Goal: Download file/media

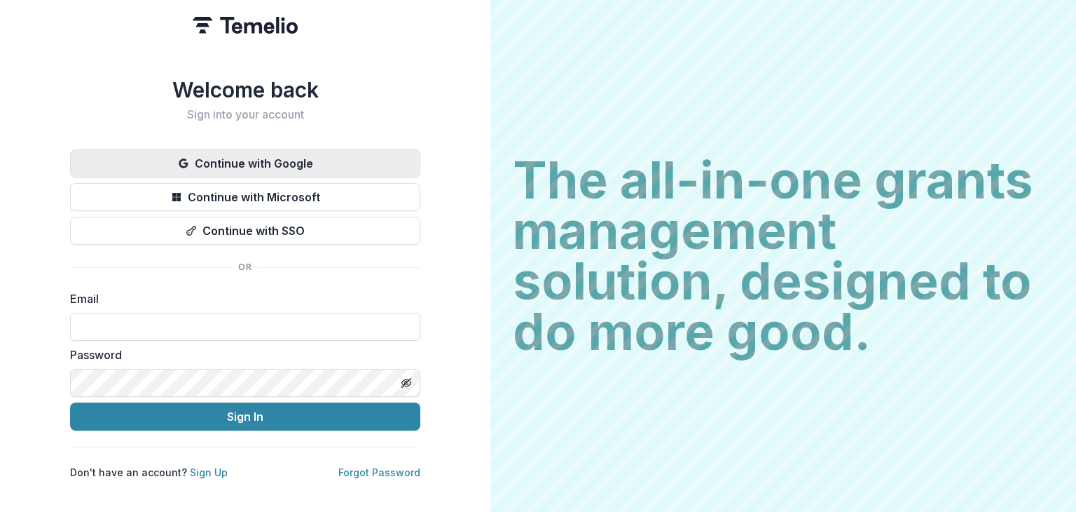
click at [317, 157] on button "Continue with Google" at bounding box center [245, 163] width 350 height 28
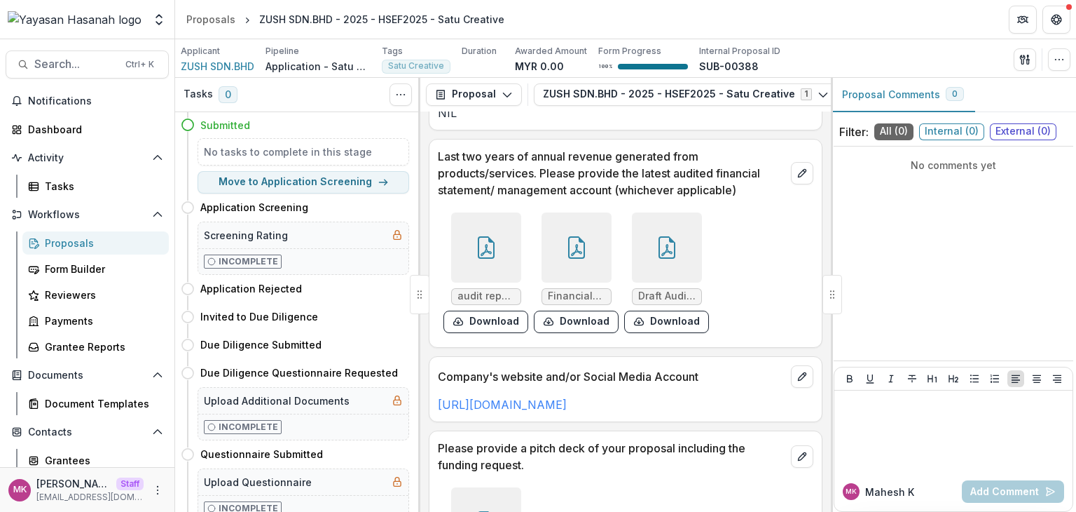
scroll to position [2546, 0]
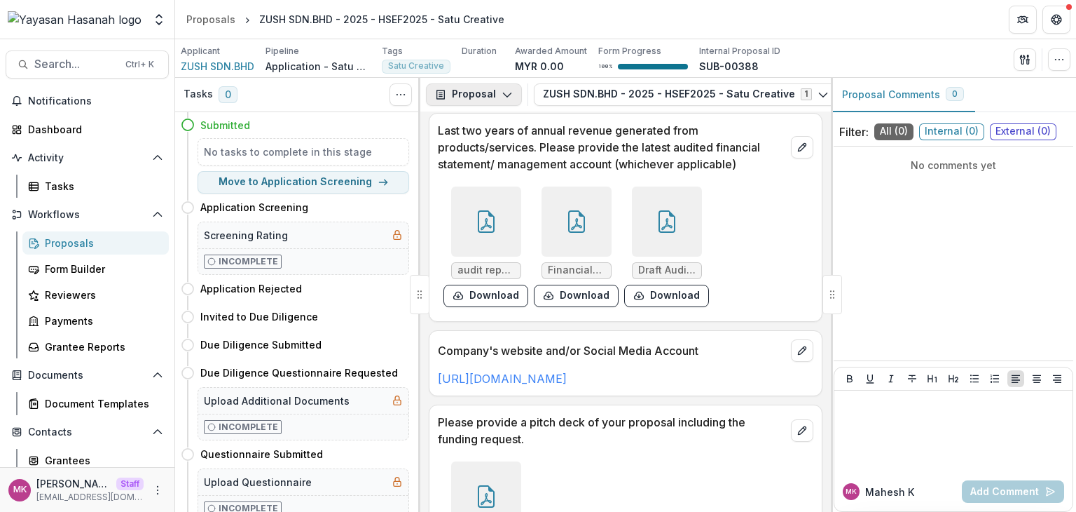
click at [472, 94] on button "Proposal" at bounding box center [474, 94] width 96 height 22
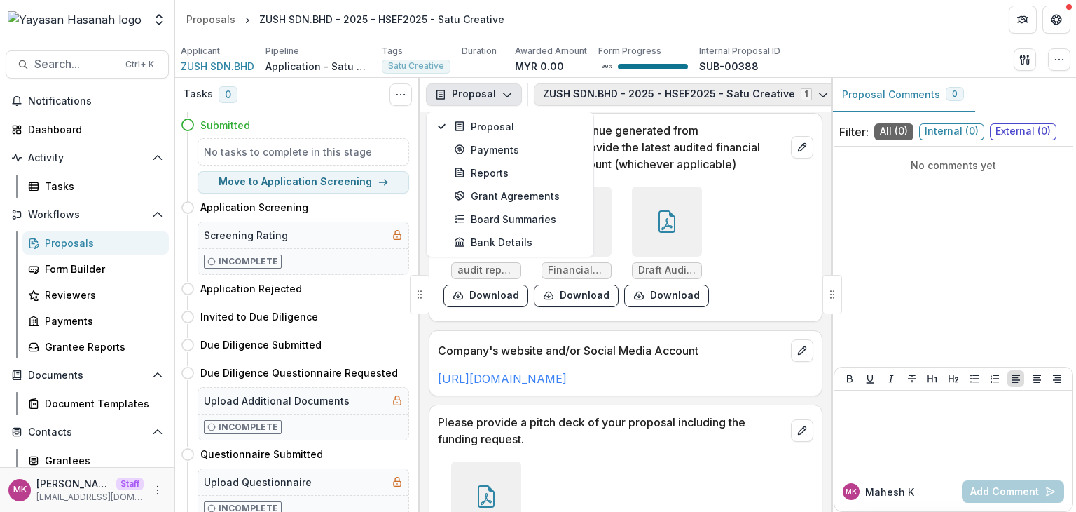
click at [787, 91] on button "ZUSH SDN.BHD - 2025 - HSEF2025 - Satu Creative 1" at bounding box center [686, 94] width 304 height 22
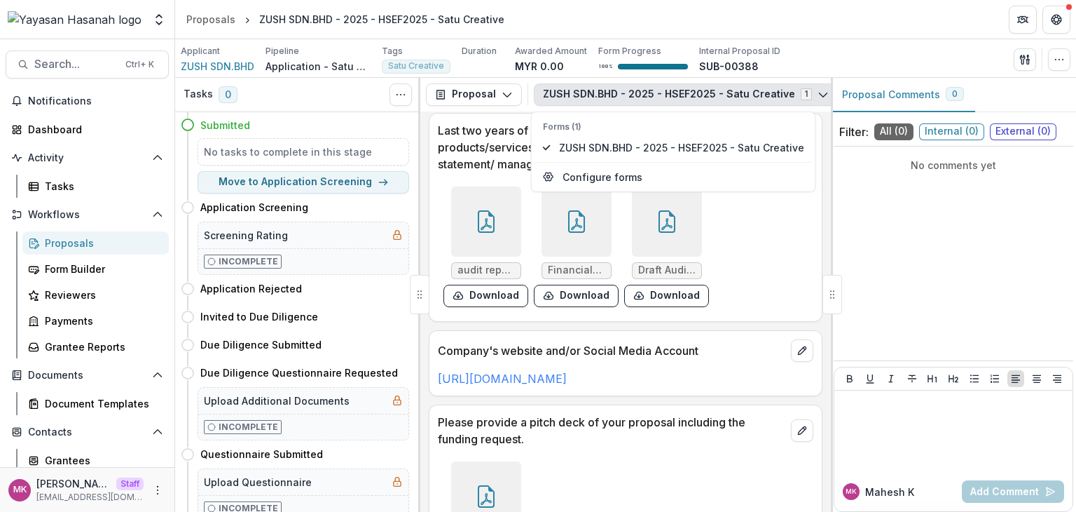
click at [933, 250] on div "No comments yet" at bounding box center [954, 253] width 240 height 203
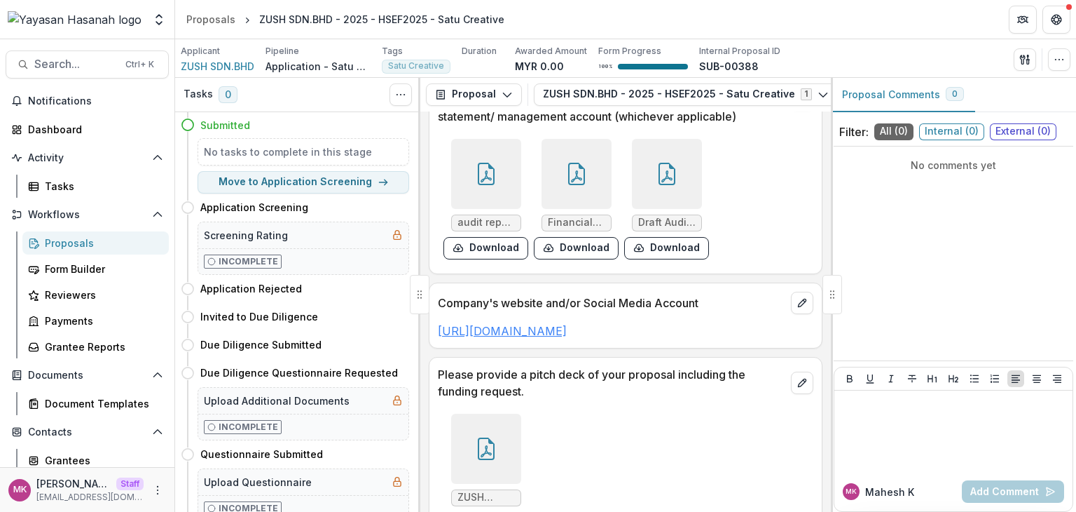
scroll to position [2650, 0]
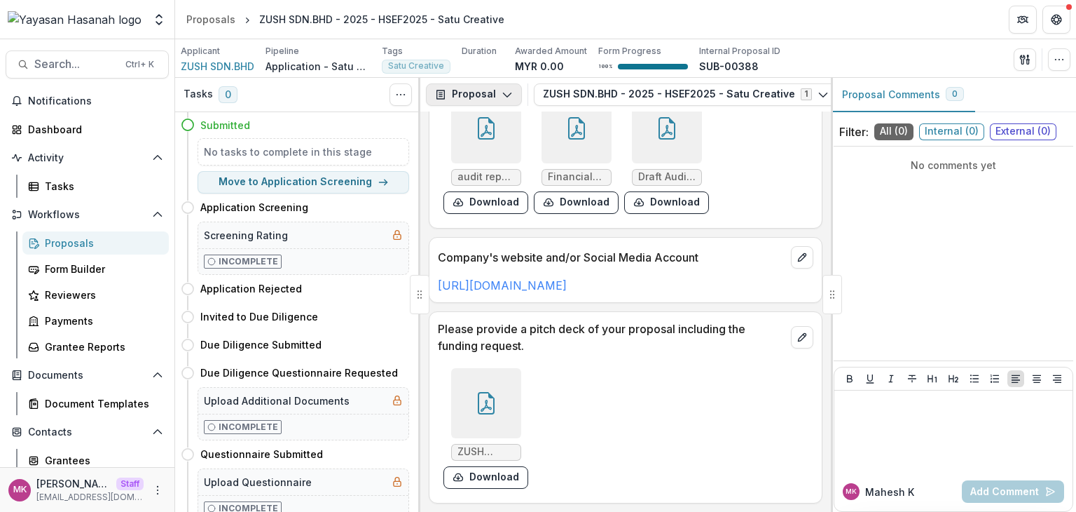
click at [476, 90] on button "Proposal" at bounding box center [474, 94] width 96 height 22
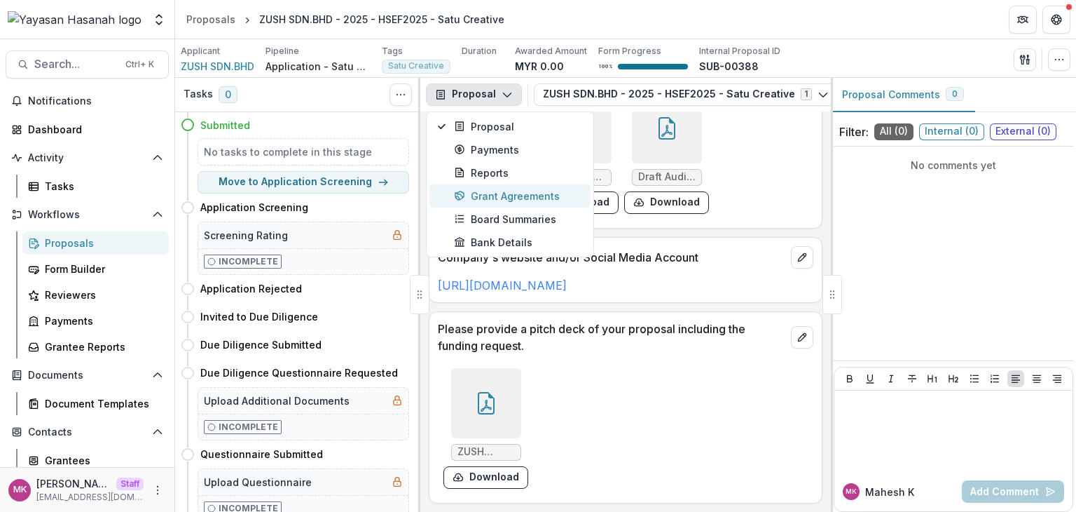
click at [499, 203] on button "Grant Agreements" at bounding box center [510, 195] width 161 height 23
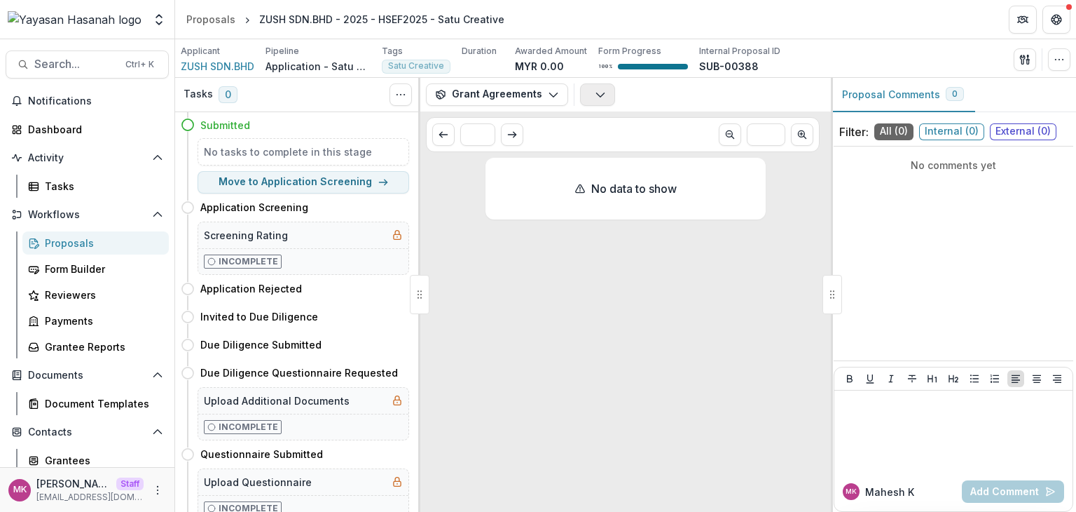
click at [601, 99] on icon "button" at bounding box center [600, 94] width 11 height 11
click at [528, 92] on button "Grant Agreements" at bounding box center [497, 94] width 142 height 22
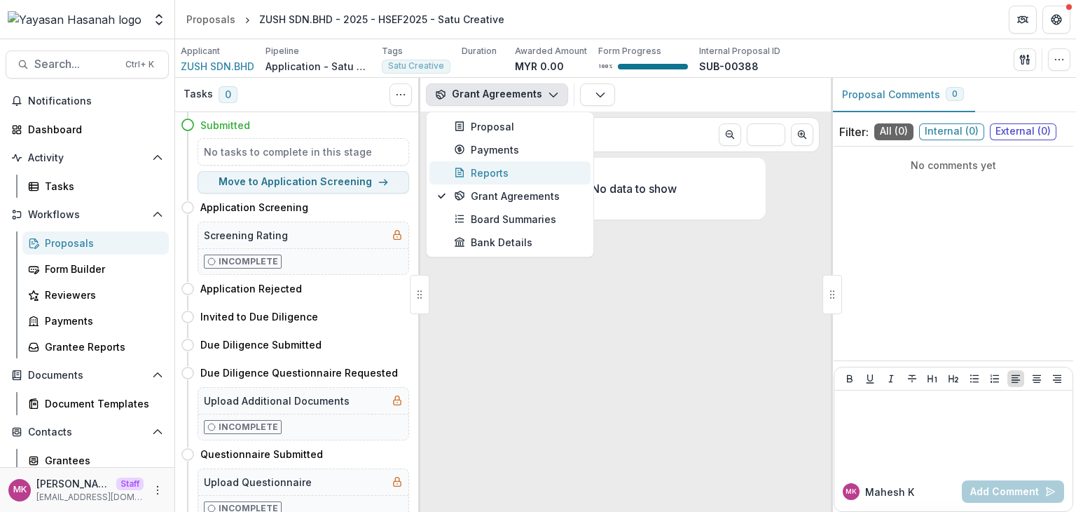
click at [497, 175] on div "Reports" at bounding box center [518, 172] width 128 height 15
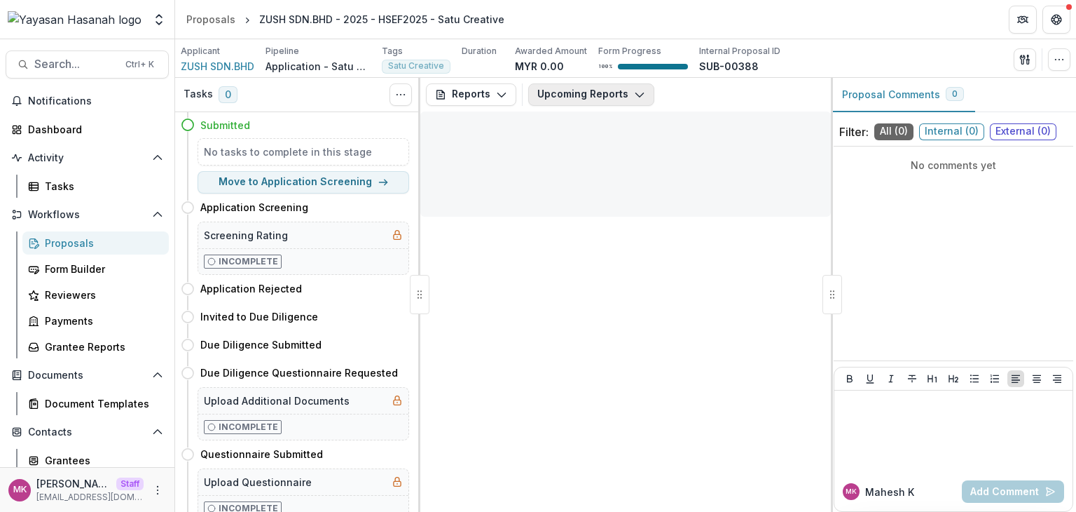
click at [550, 92] on button "Upcoming Reports" at bounding box center [591, 94] width 126 height 22
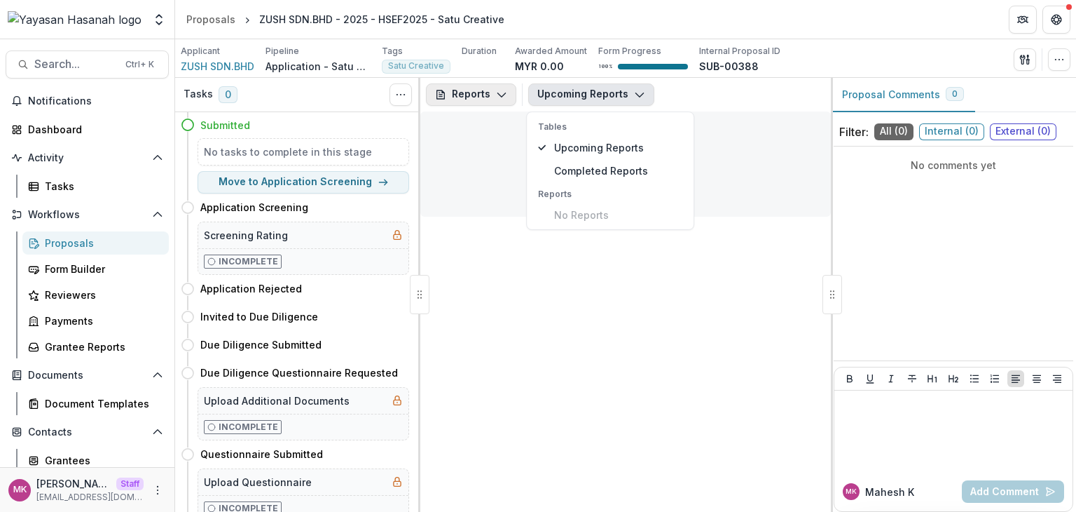
click at [462, 88] on button "Reports" at bounding box center [471, 94] width 90 height 22
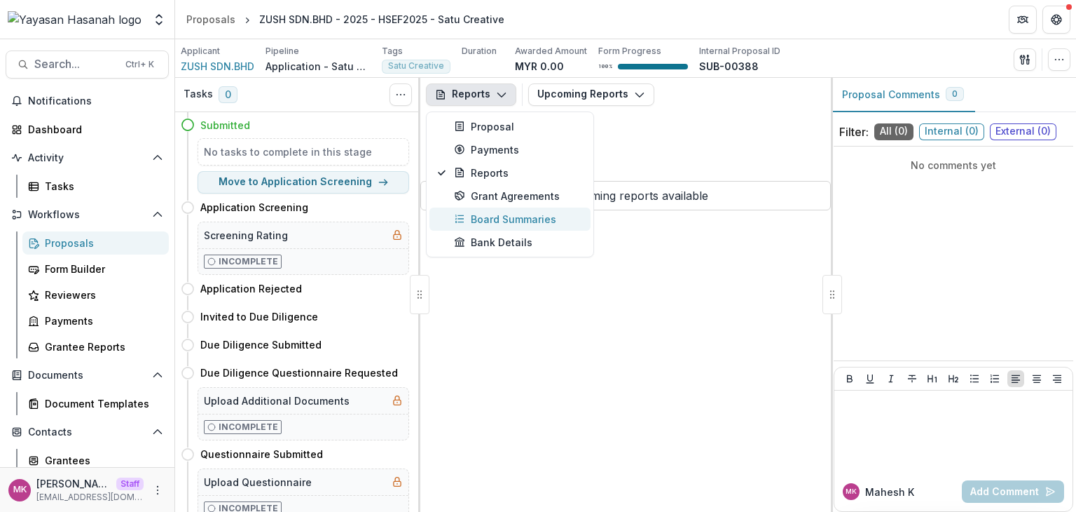
click at [501, 217] on div "Board Summaries" at bounding box center [518, 219] width 128 height 15
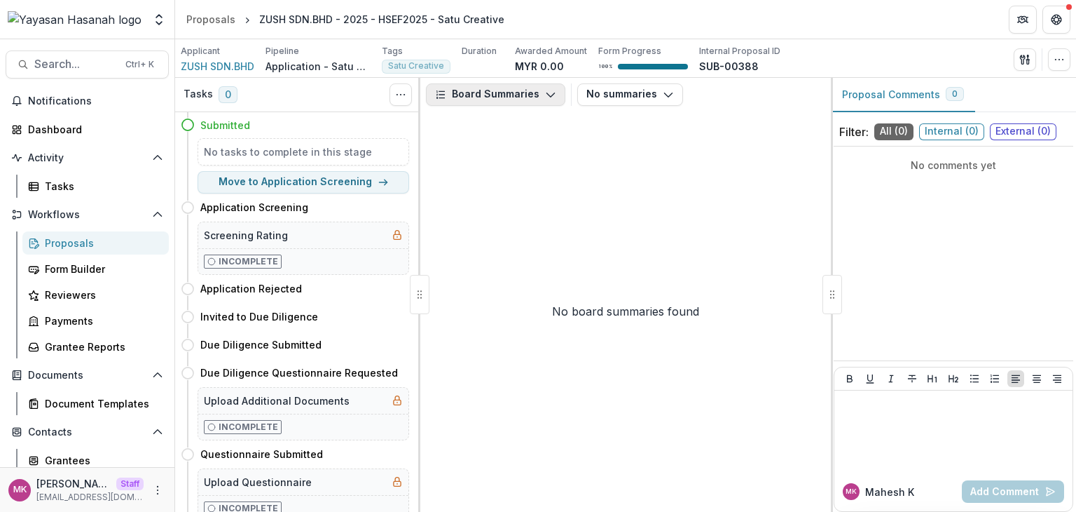
click at [491, 93] on button "Board Summaries" at bounding box center [495, 94] width 139 height 22
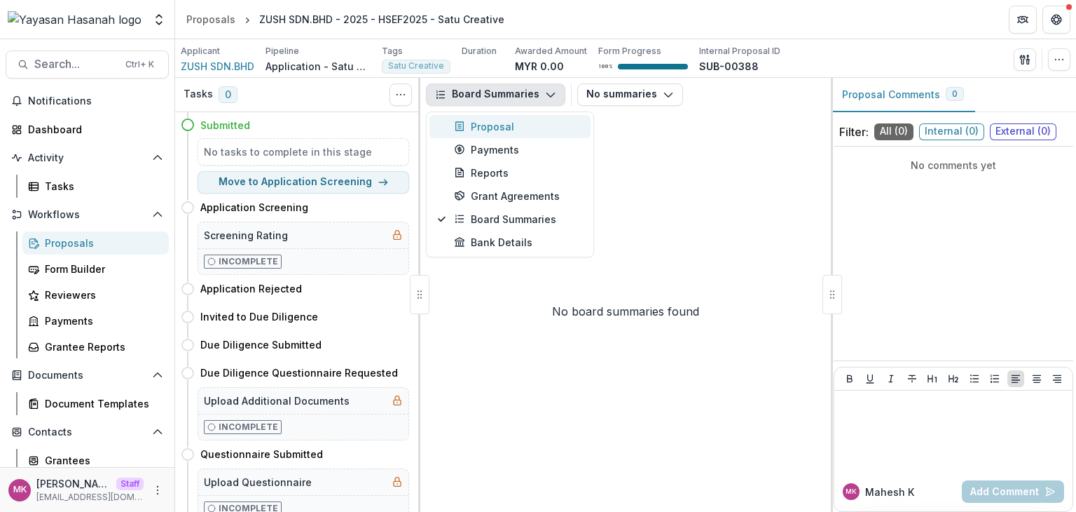
click at [503, 127] on div "Proposal" at bounding box center [518, 126] width 128 height 15
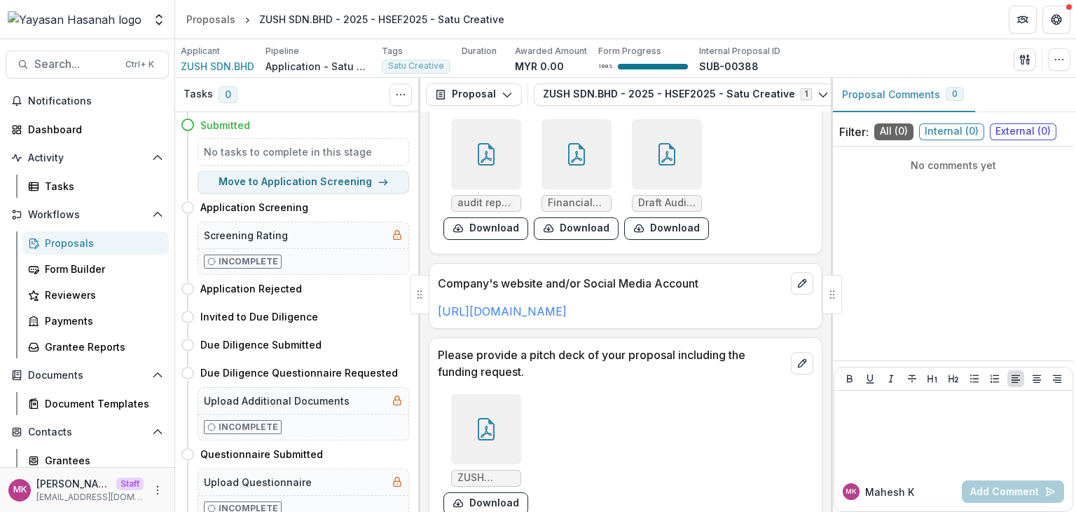
scroll to position [2650, 0]
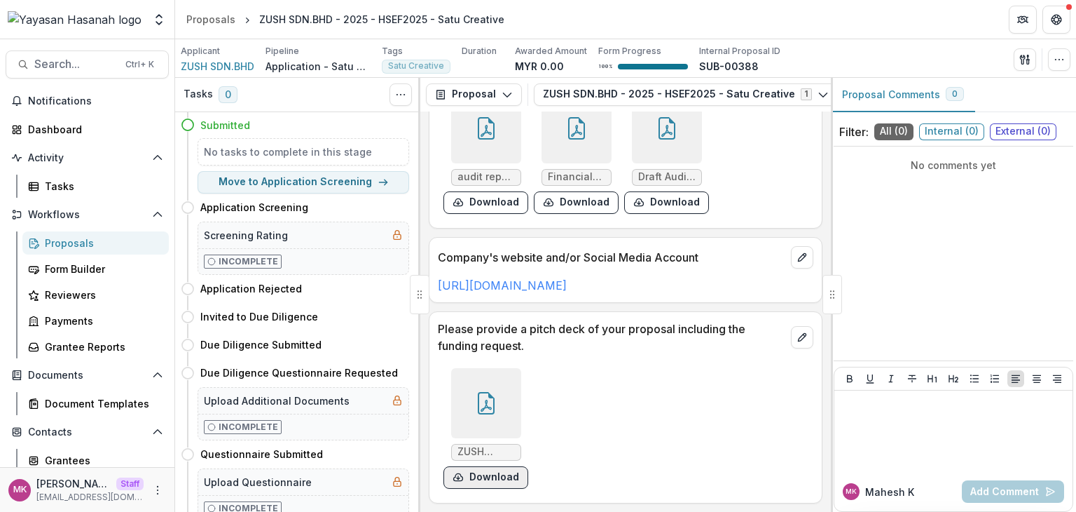
click at [485, 474] on button "Download" at bounding box center [486, 477] width 85 height 22
click at [1056, 57] on icon "button" at bounding box center [1059, 59] width 11 height 11
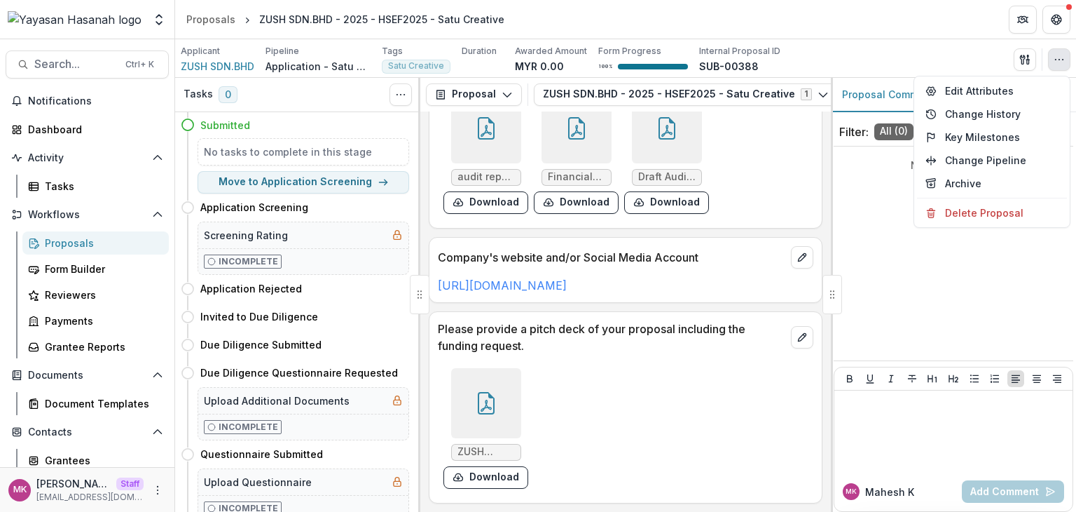
click at [694, 418] on div "ZUSH REACH - Social Enterprise.pdf Download" at bounding box center [626, 428] width 376 height 132
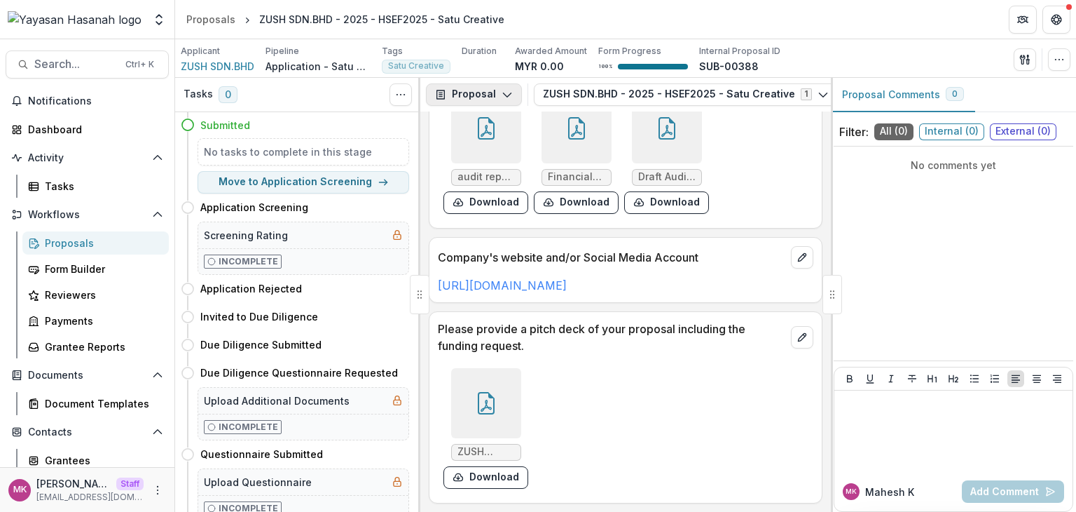
click at [471, 90] on button "Proposal" at bounding box center [474, 94] width 96 height 22
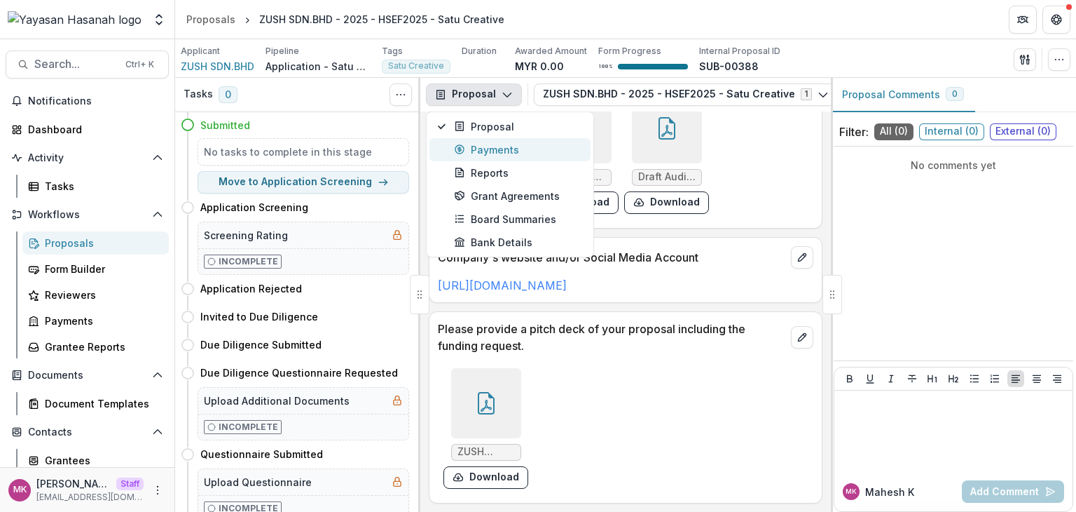
click at [486, 144] on div "Payments" at bounding box center [518, 149] width 128 height 15
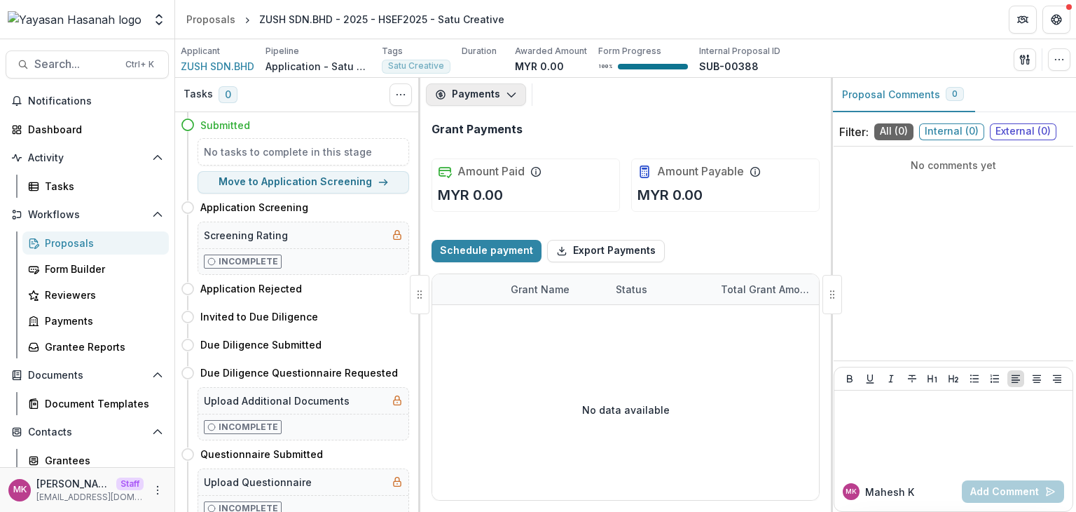
click at [489, 97] on button "Payments" at bounding box center [476, 94] width 100 height 22
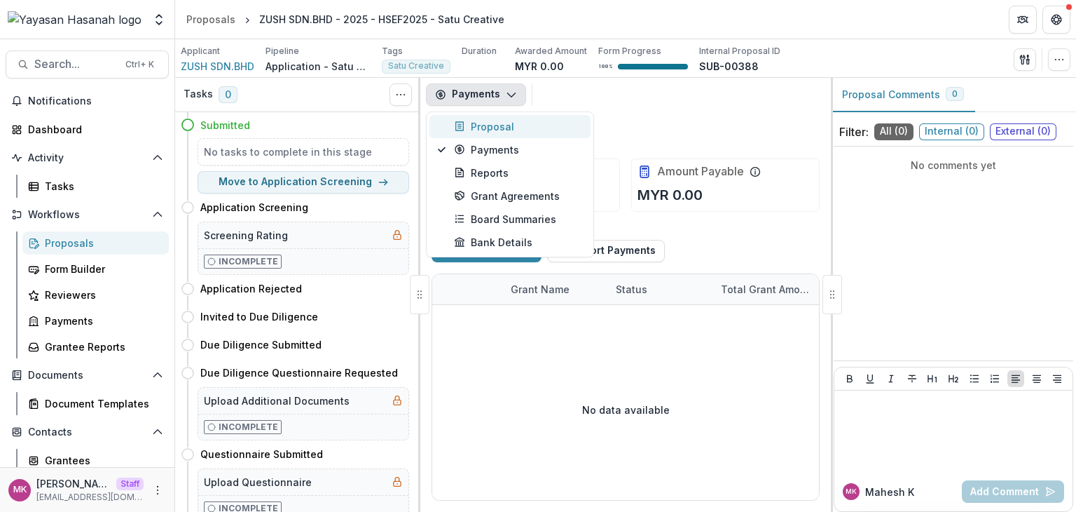
click at [492, 130] on div "Proposal" at bounding box center [518, 126] width 128 height 15
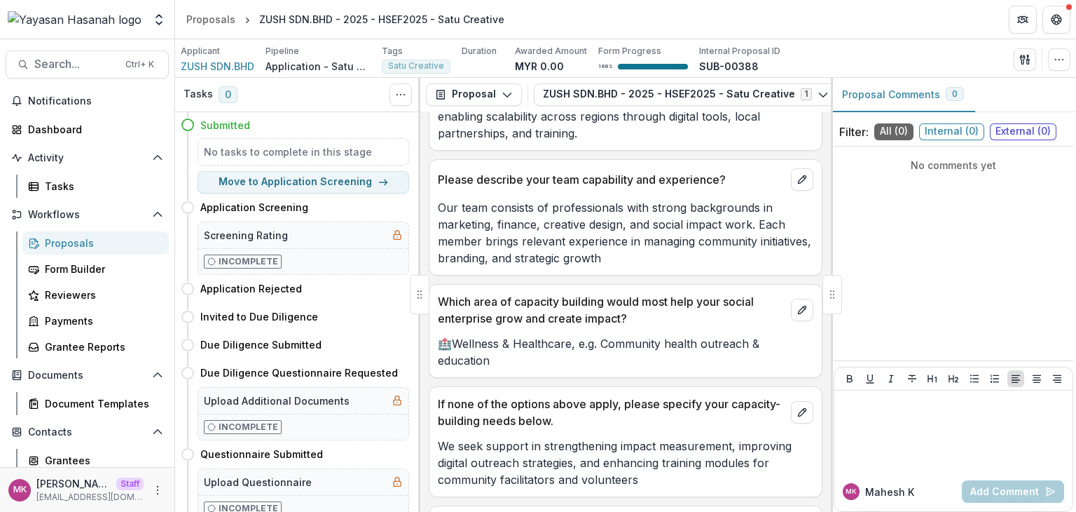
scroll to position [2650, 0]
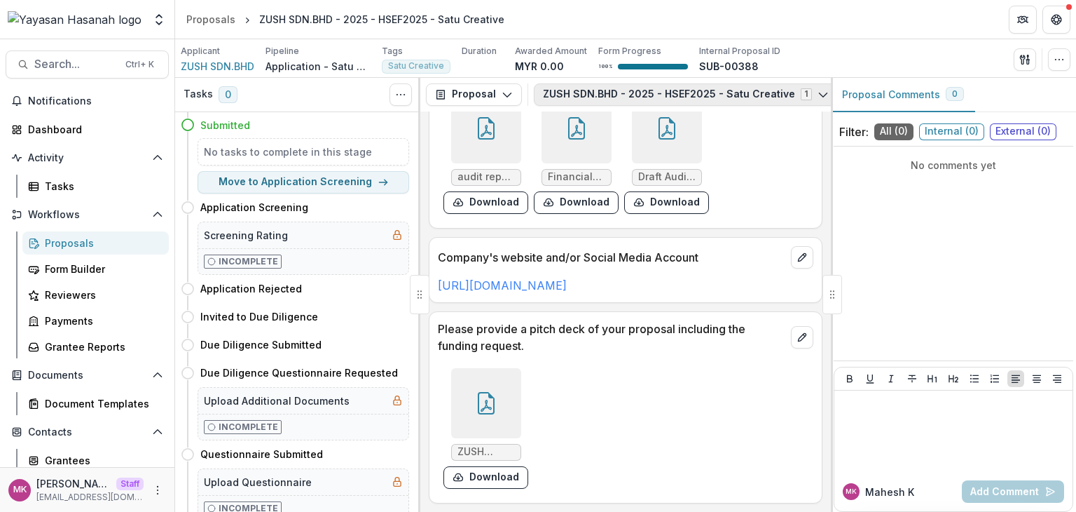
click at [774, 96] on button "ZUSH SDN.BHD - 2025 - HSEF2025 - Satu Creative 1" at bounding box center [686, 94] width 304 height 22
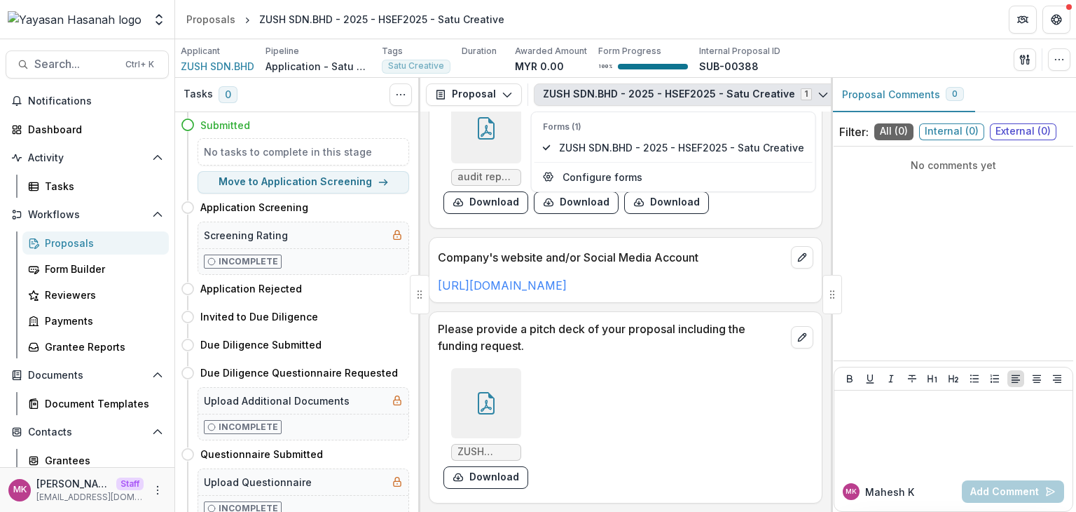
click at [634, 458] on div "ZUSH REACH - Social Enterprise.pdf Download" at bounding box center [626, 428] width 376 height 132
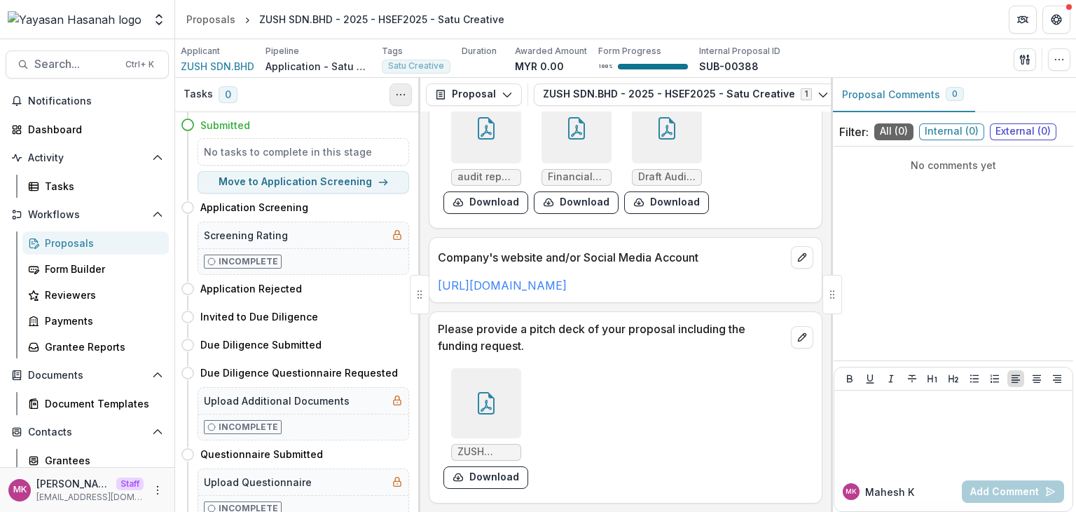
click at [401, 94] on circle "Toggle View Cancelled Tasks" at bounding box center [401, 94] width 1 height 1
click at [675, 396] on div "ZUSH REACH - Social Enterprise.pdf Download" at bounding box center [626, 428] width 376 height 132
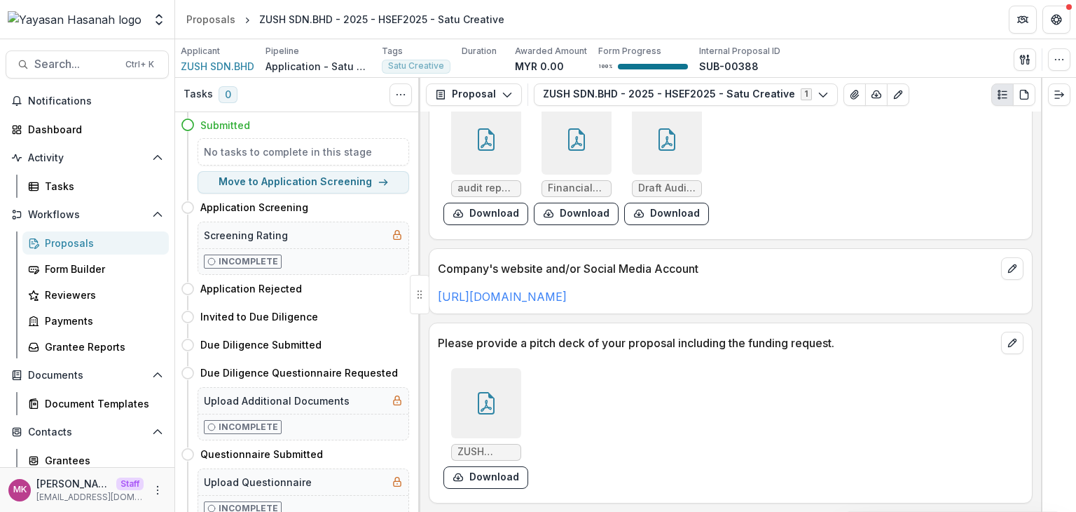
scroll to position [2251, 0]
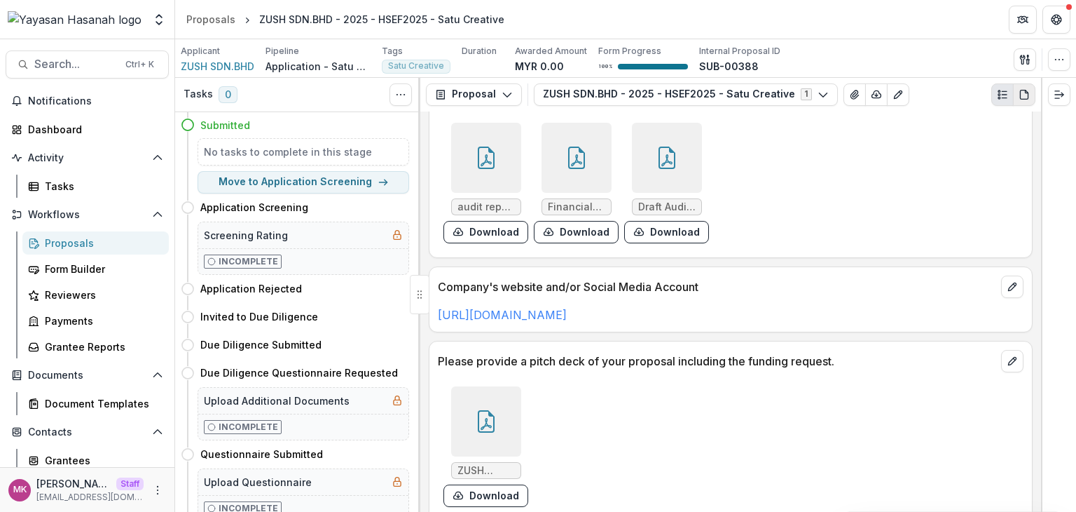
click at [1026, 95] on icon "PDF view" at bounding box center [1024, 94] width 11 height 11
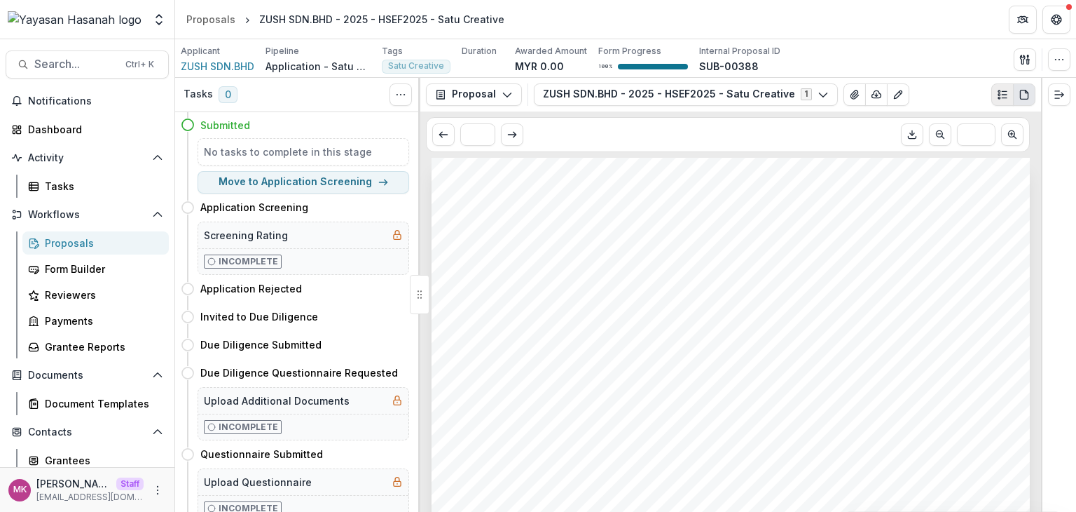
click at [1006, 99] on icon "Plaintext view" at bounding box center [1002, 94] width 11 height 11
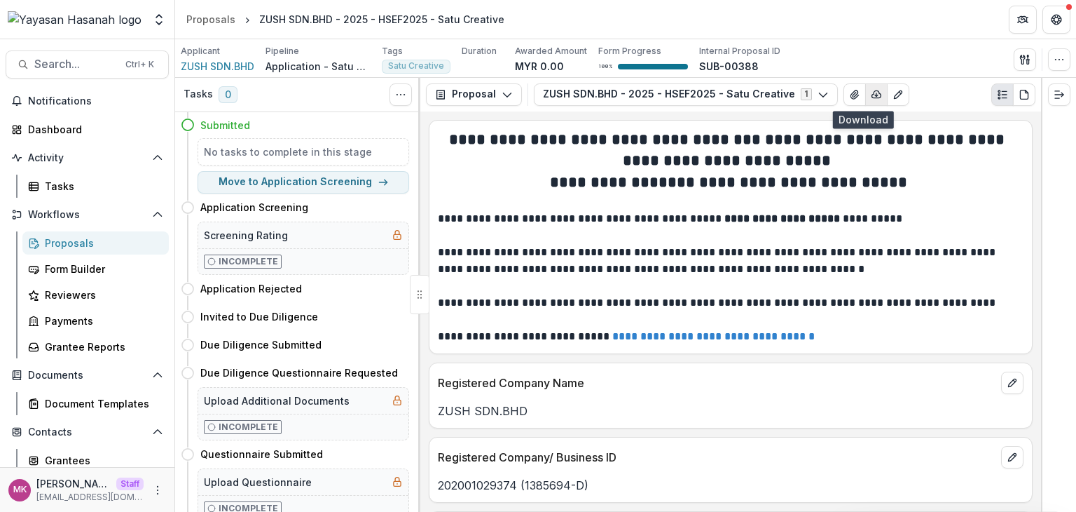
click at [871, 95] on icon "button" at bounding box center [876, 94] width 11 height 11
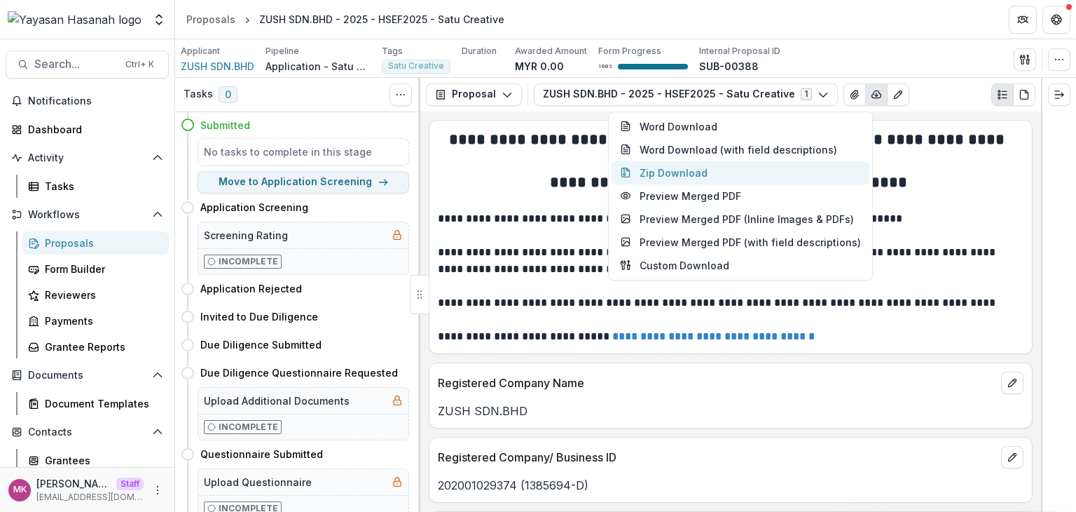
click at [728, 174] on button "Zip Download" at bounding box center [741, 172] width 258 height 23
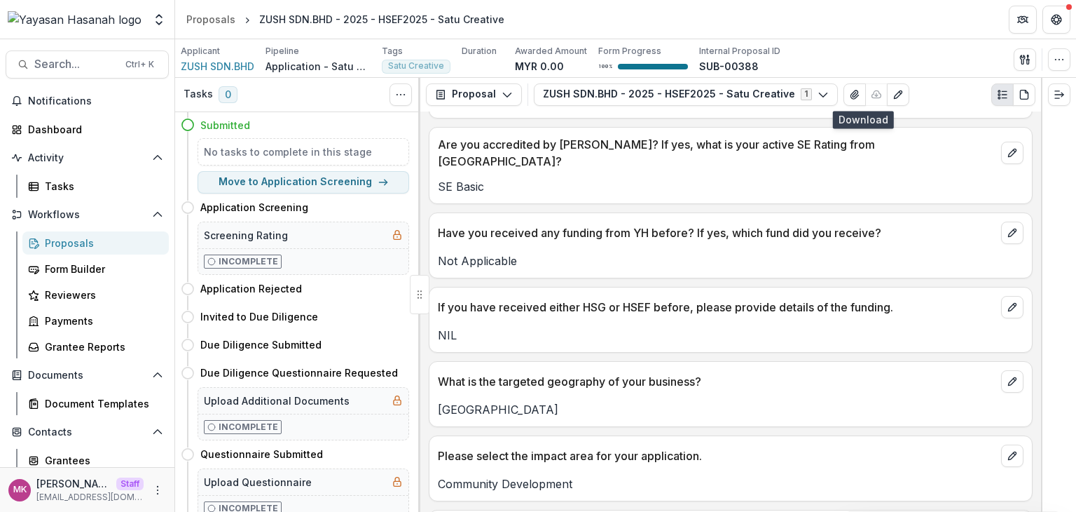
scroll to position [747, 0]
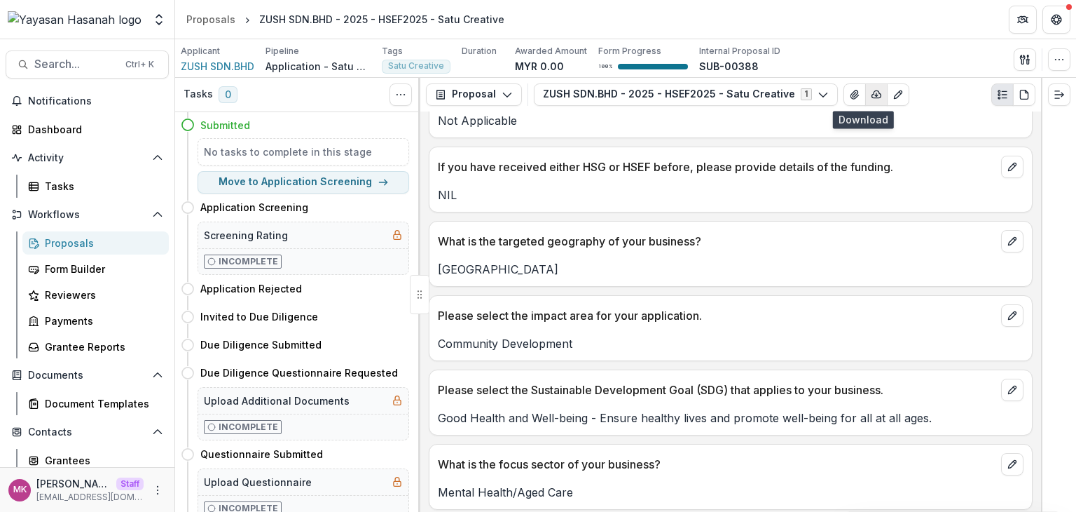
click at [871, 90] on icon "button" at bounding box center [876, 94] width 11 height 11
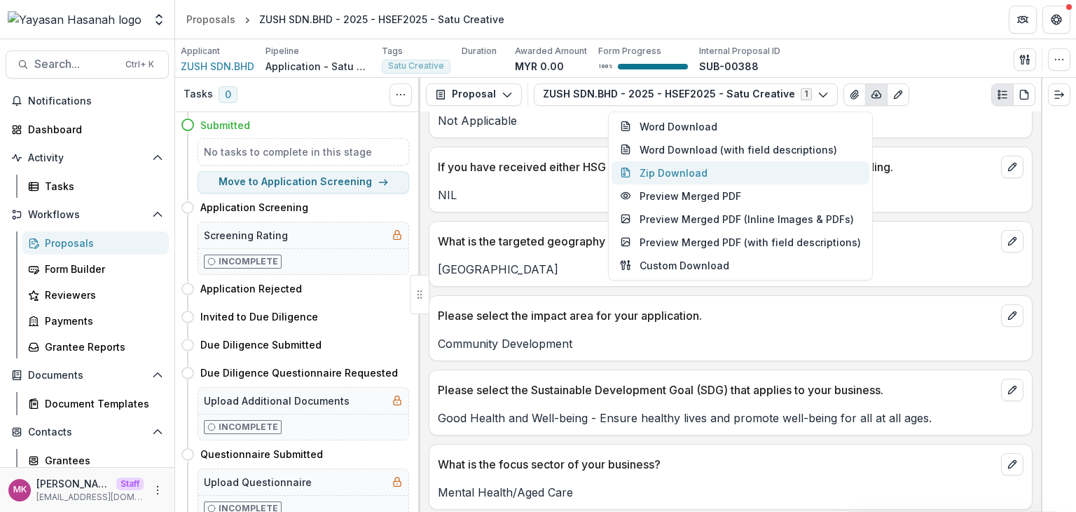
click at [746, 167] on button "Zip Download" at bounding box center [741, 172] width 258 height 23
